Goal: Information Seeking & Learning: Learn about a topic

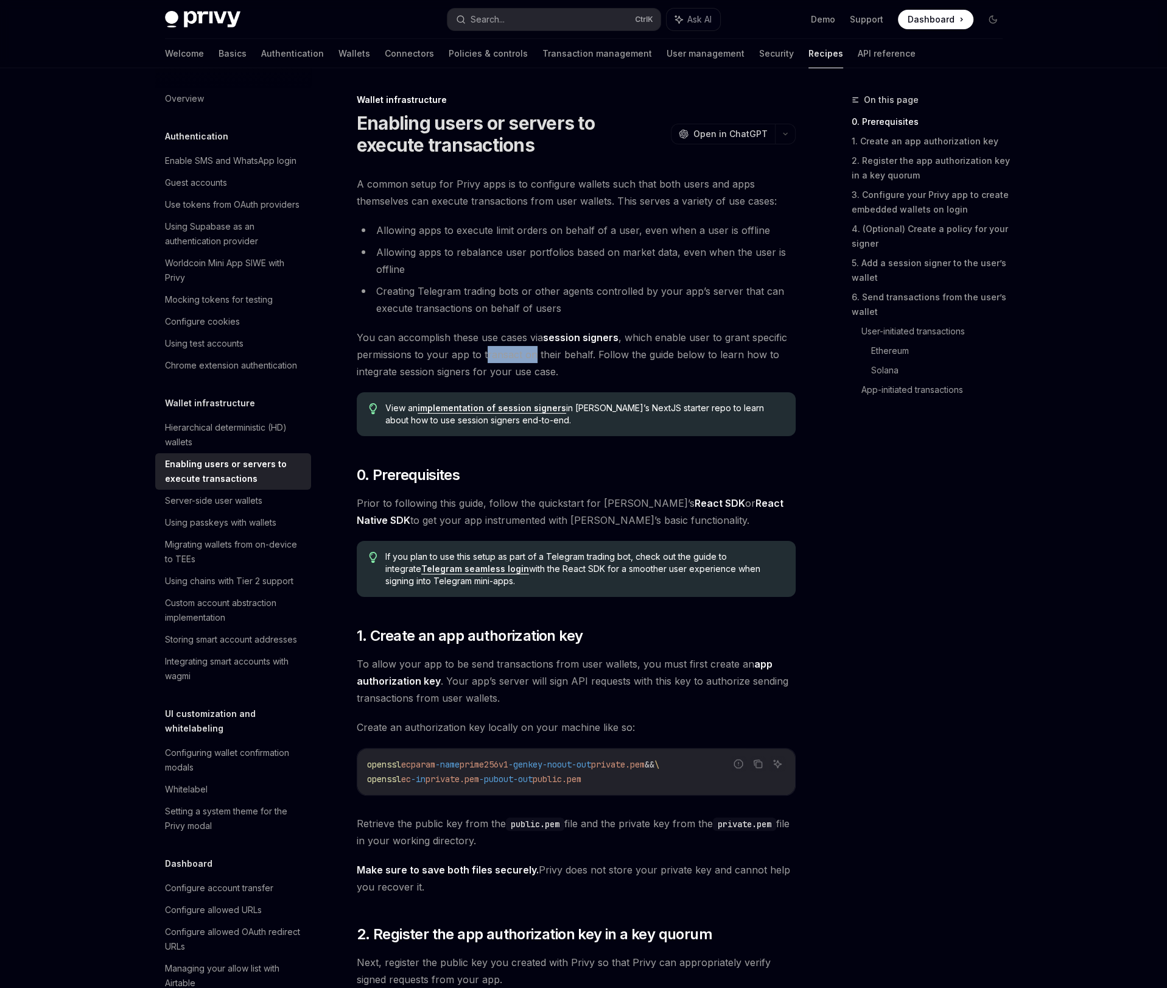
drag, startPoint x: 484, startPoint y: 354, endPoint x: 531, endPoint y: 354, distance: 47.5
click at [531, 354] on span "You can accomplish these use cases via session signers , which enable user to g…" at bounding box center [576, 354] width 439 height 51
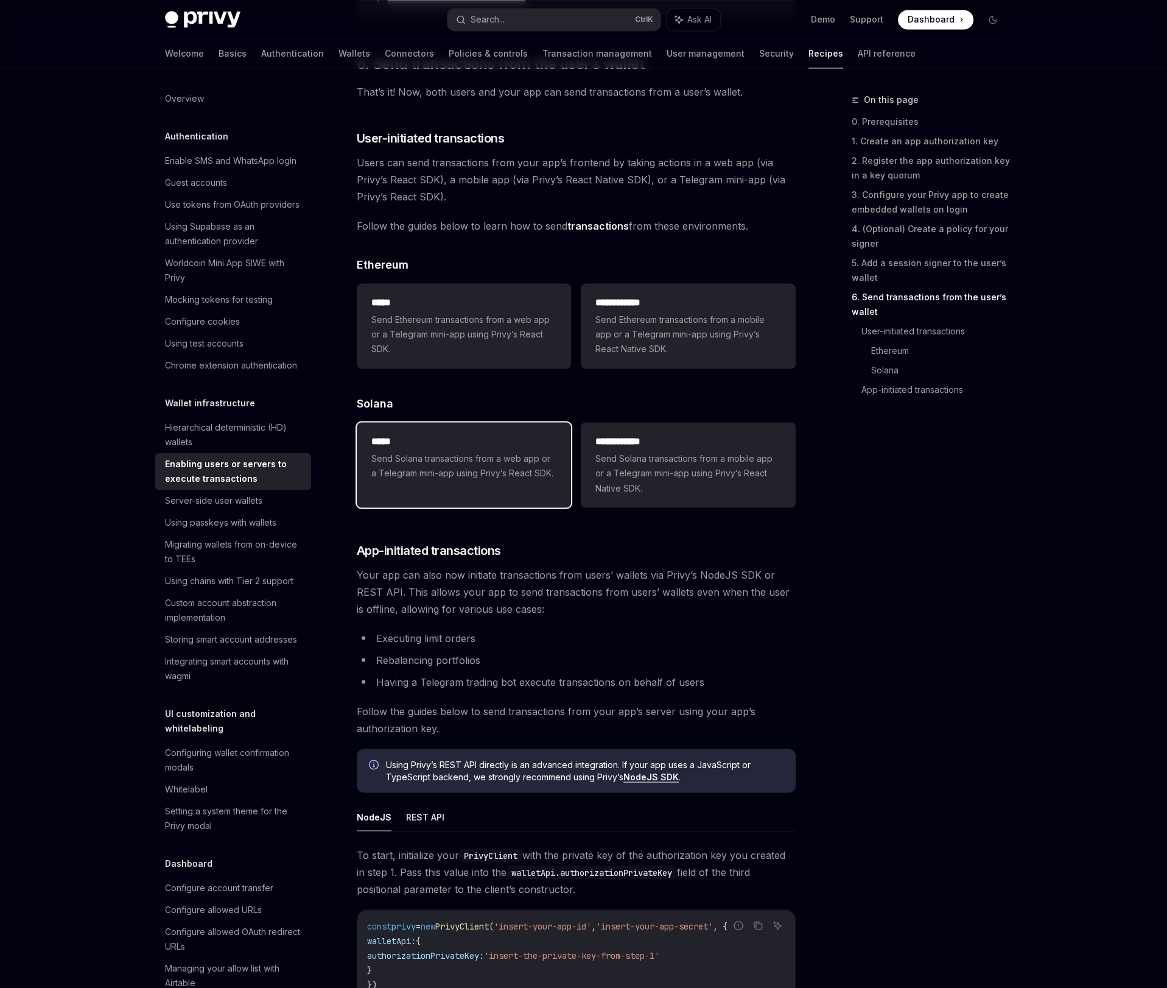
scroll to position [2726, 0]
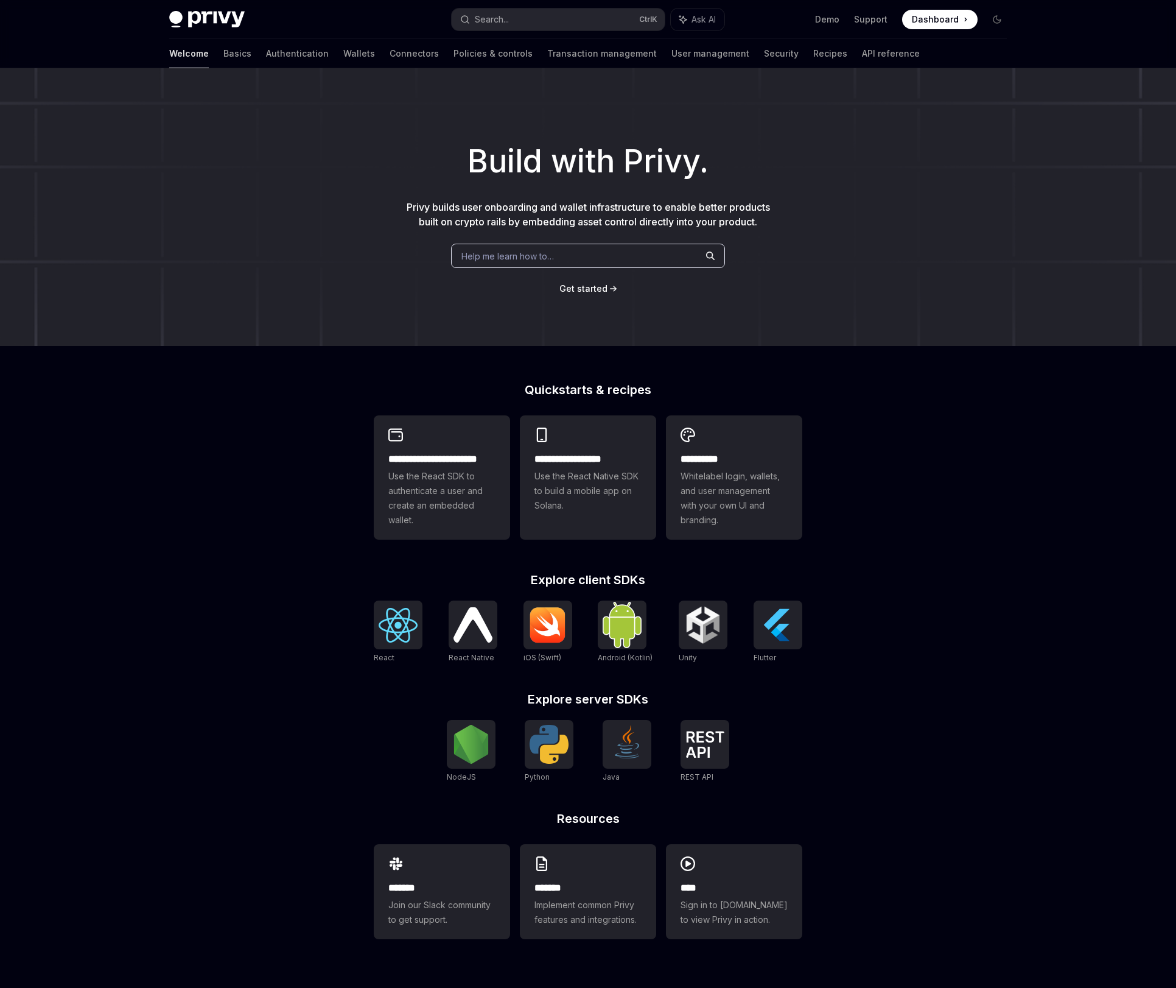
click at [520, 212] on span "Privy builds user onboarding and wallet infrastructure to enable better product…" at bounding box center [589, 214] width 364 height 27
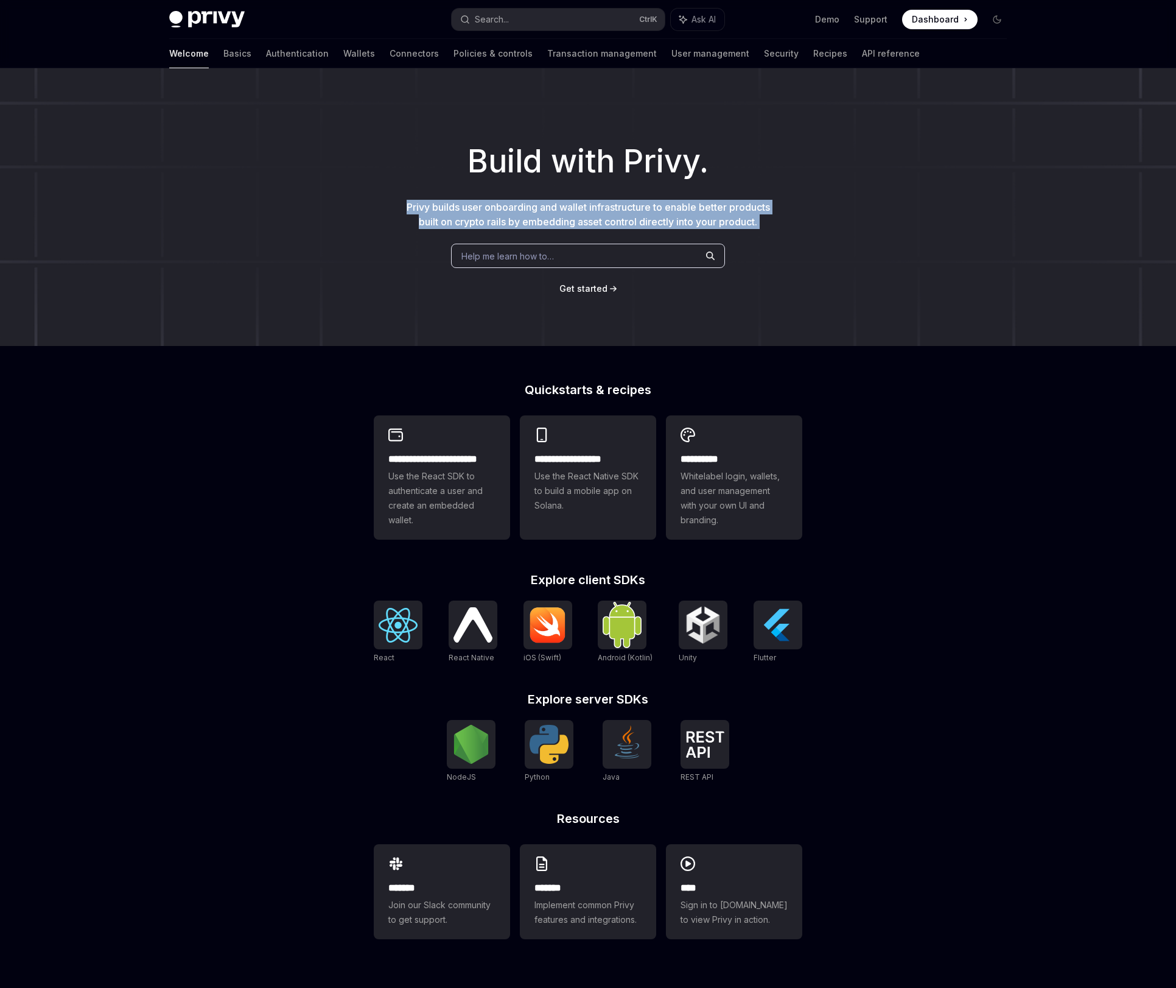
click at [520, 212] on span "Privy builds user onboarding and wallet infrastructure to enable better product…" at bounding box center [589, 214] width 364 height 27
